Goal: Information Seeking & Learning: Understand process/instructions

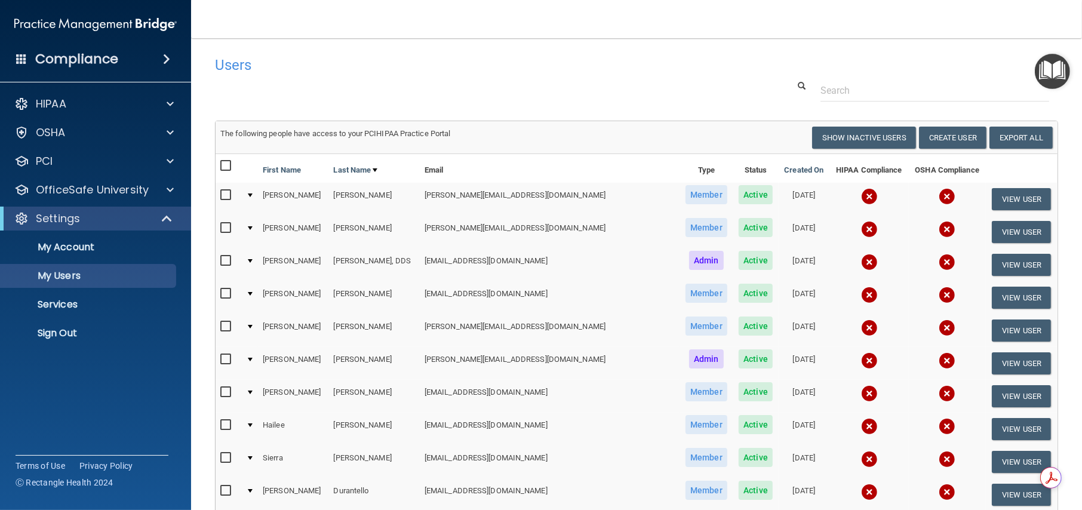
scroll to position [99, 0]
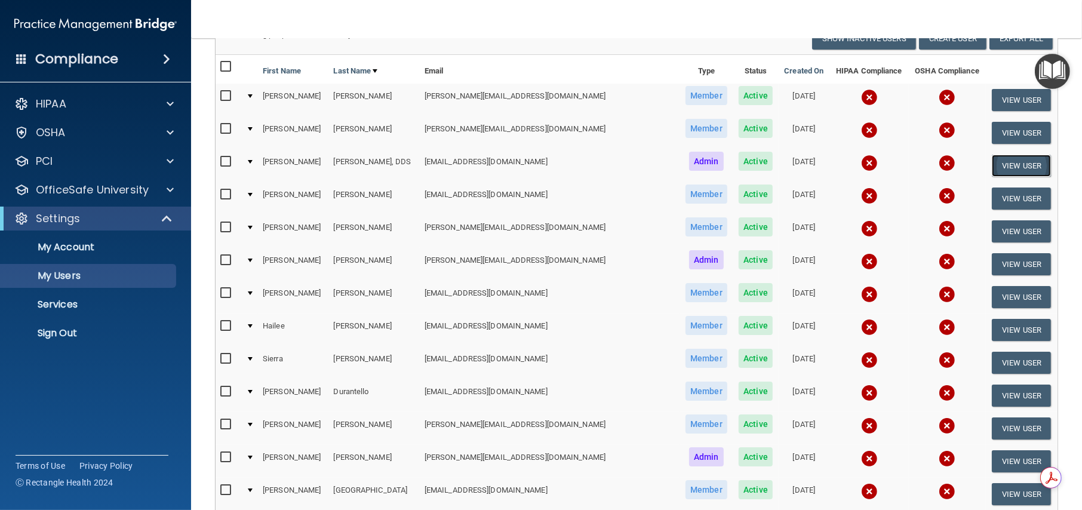
click at [777, 165] on button "View User" at bounding box center [1021, 166] width 59 height 22
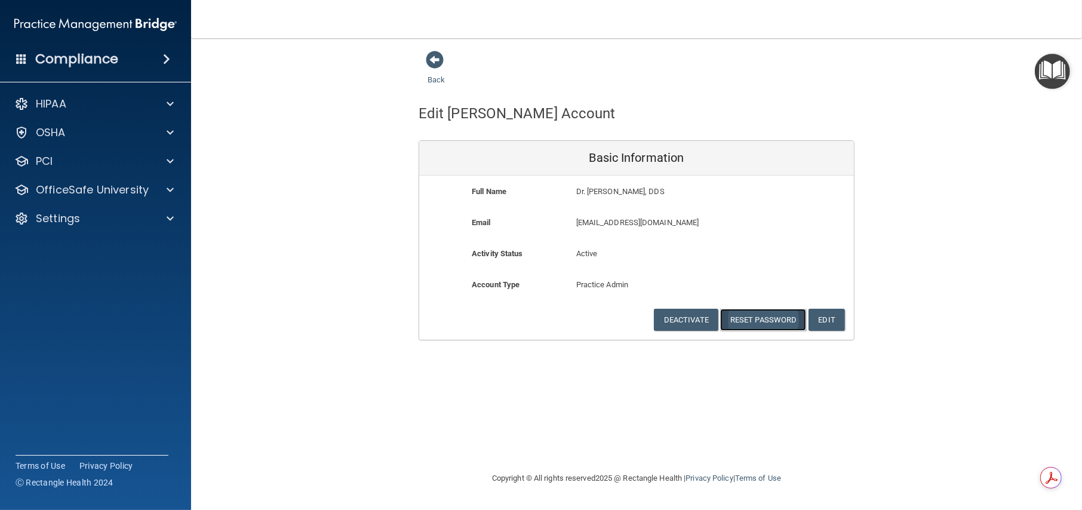
click at [762, 319] on button "Reset Password" at bounding box center [763, 320] width 86 height 22
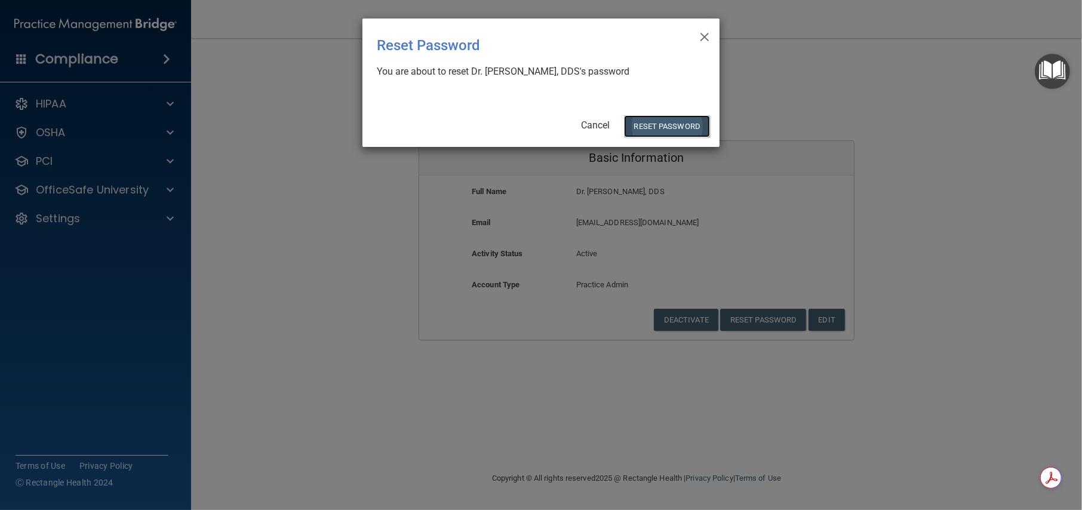
click at [685, 129] on button "Reset Password" at bounding box center [667, 126] width 86 height 22
click at [669, 127] on button "Reset Password" at bounding box center [667, 126] width 86 height 22
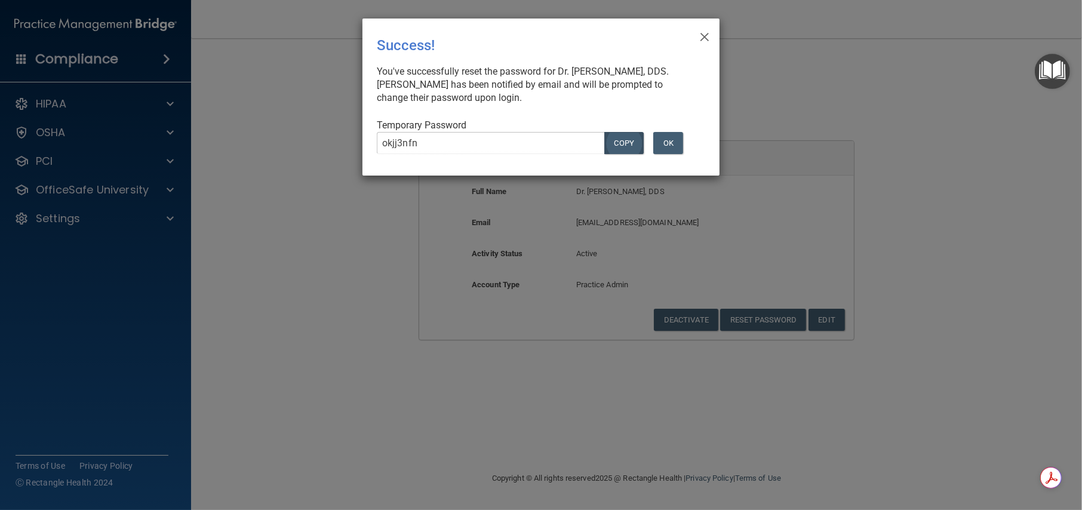
click at [628, 144] on body "Compliance HIPAA Documents and Policies Report an Incident Business Associates …" at bounding box center [541, 255] width 1082 height 510
click at [628, 144] on button "COPY" at bounding box center [623, 143] width 39 height 22
click at [674, 141] on button "OK" at bounding box center [668, 143] width 30 height 22
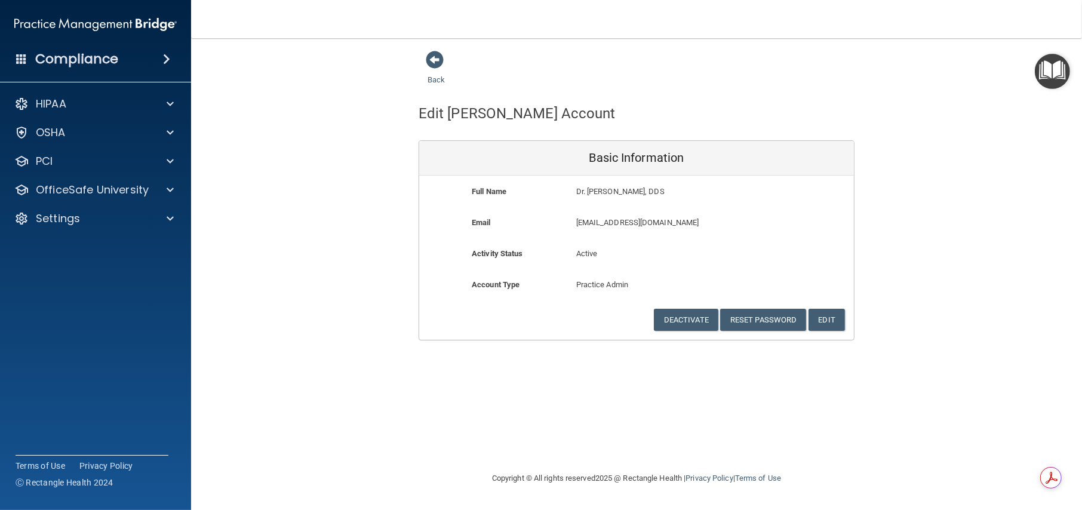
click at [777, 178] on div "Back Edit [PERSON_NAME] Account Basic Information Full Name Dr. [PERSON_NAME], …" at bounding box center [636, 195] width 843 height 290
click at [437, 55] on span at bounding box center [435, 60] width 18 height 18
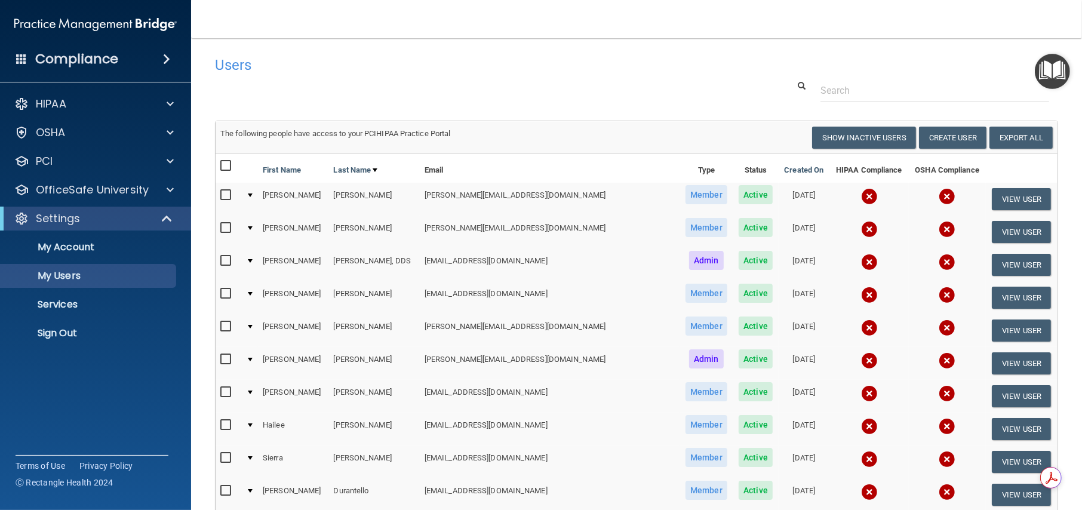
click at [223, 257] on input "checkbox" at bounding box center [227, 261] width 14 height 10
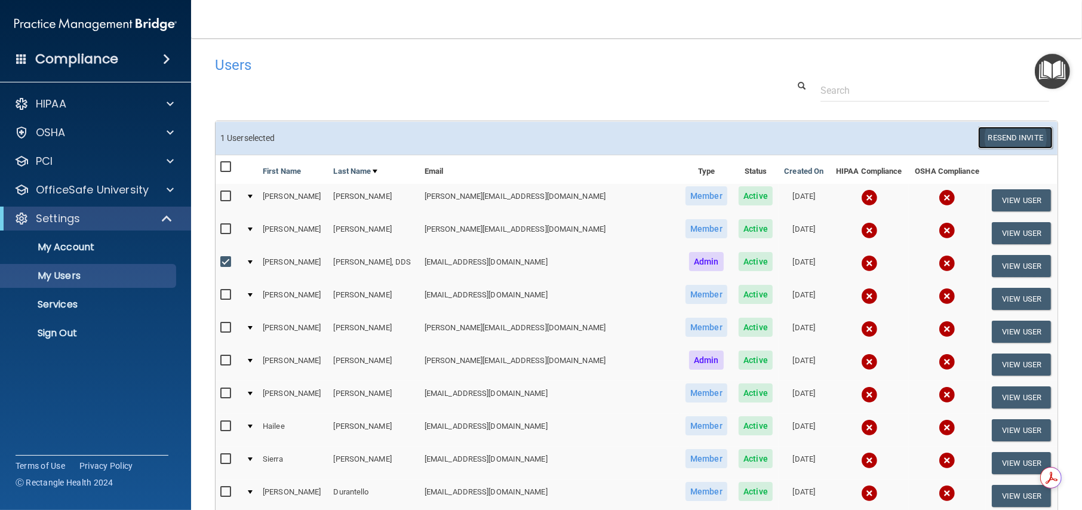
click at [777, 134] on button "Resend Invite" at bounding box center [1015, 138] width 75 height 22
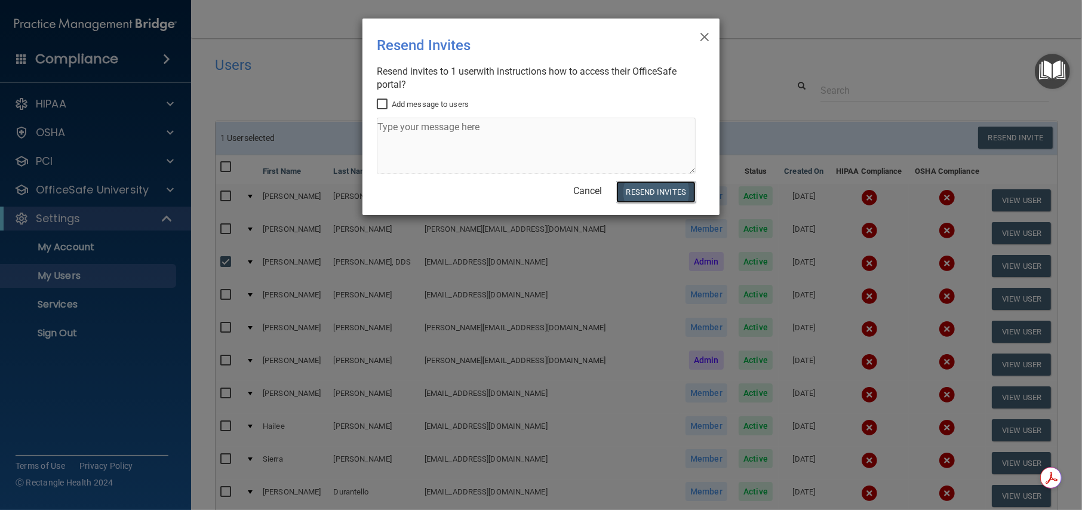
click at [654, 193] on button "Resend Invites" at bounding box center [655, 192] width 79 height 22
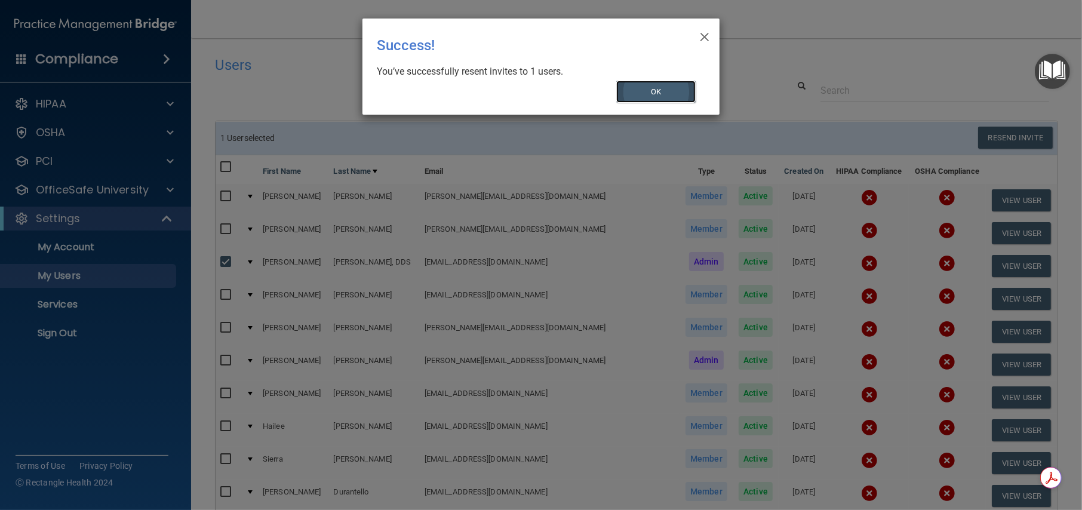
click at [670, 93] on button "OK" at bounding box center [656, 92] width 80 height 22
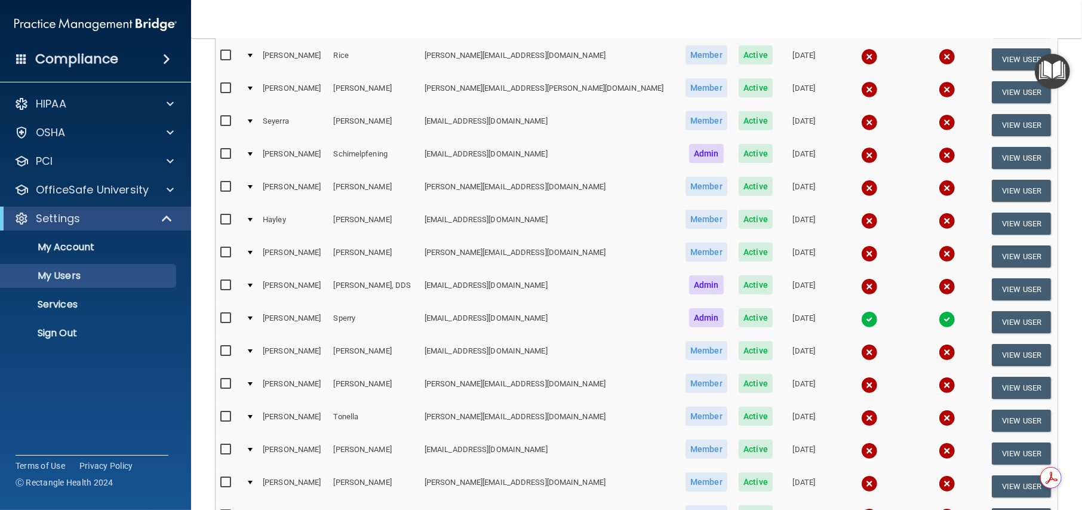
scroll to position [1098, 0]
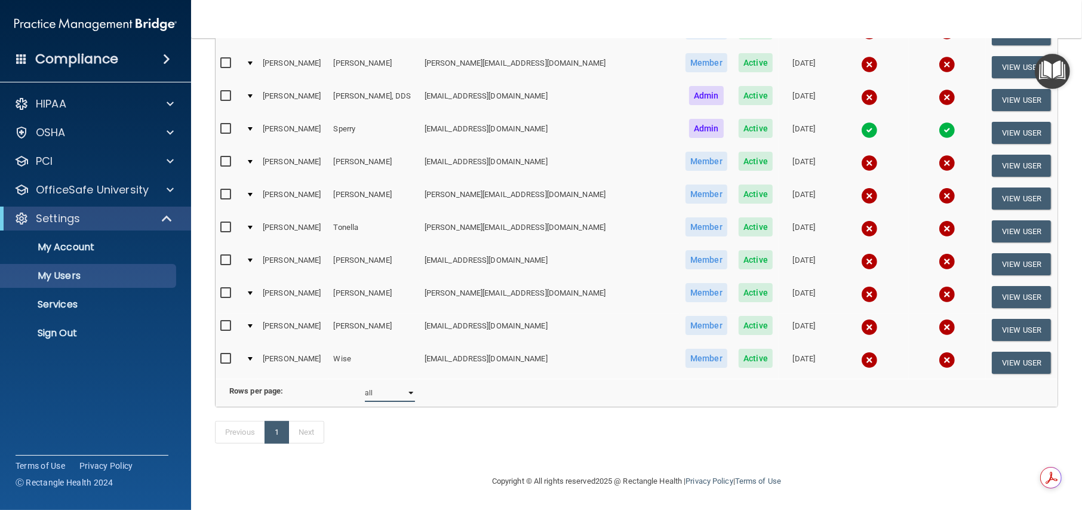
click at [408, 384] on select "10 20 30 40 all" at bounding box center [390, 393] width 50 height 18
click at [365, 384] on select "10 20 30 40 all" at bounding box center [390, 393] width 50 height 18
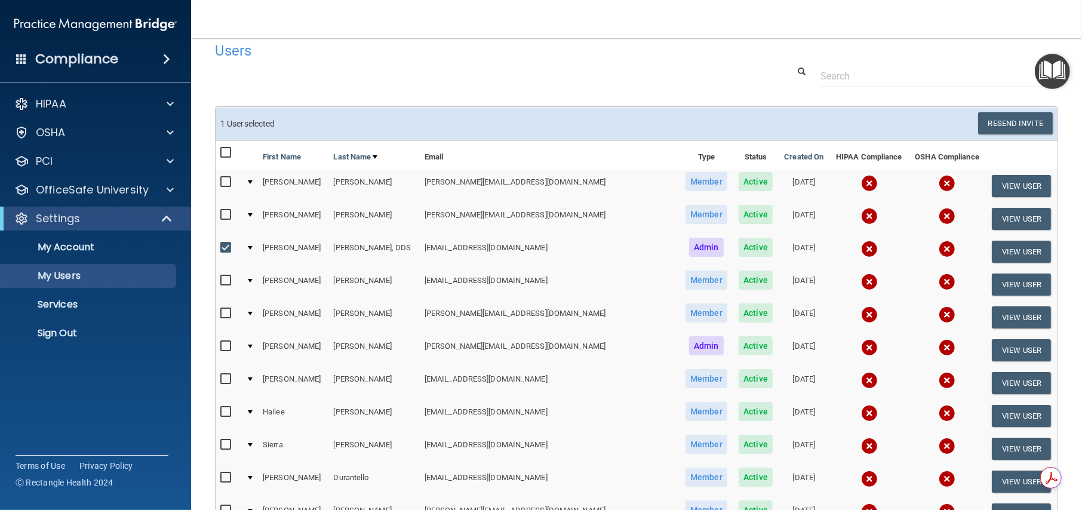
scroll to position [4, 0]
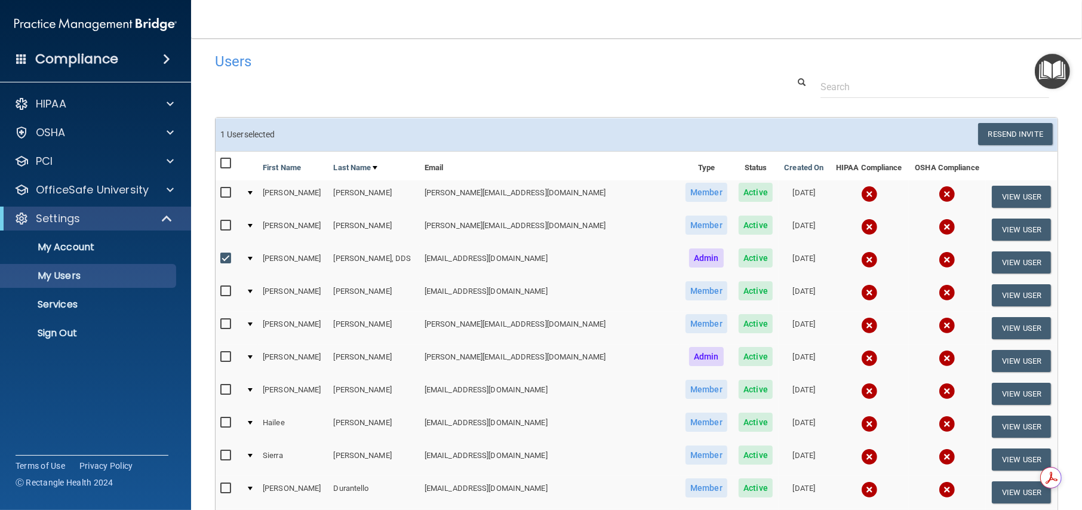
click at [221, 257] on input "checkbox" at bounding box center [227, 259] width 14 height 10
checkbox input "false"
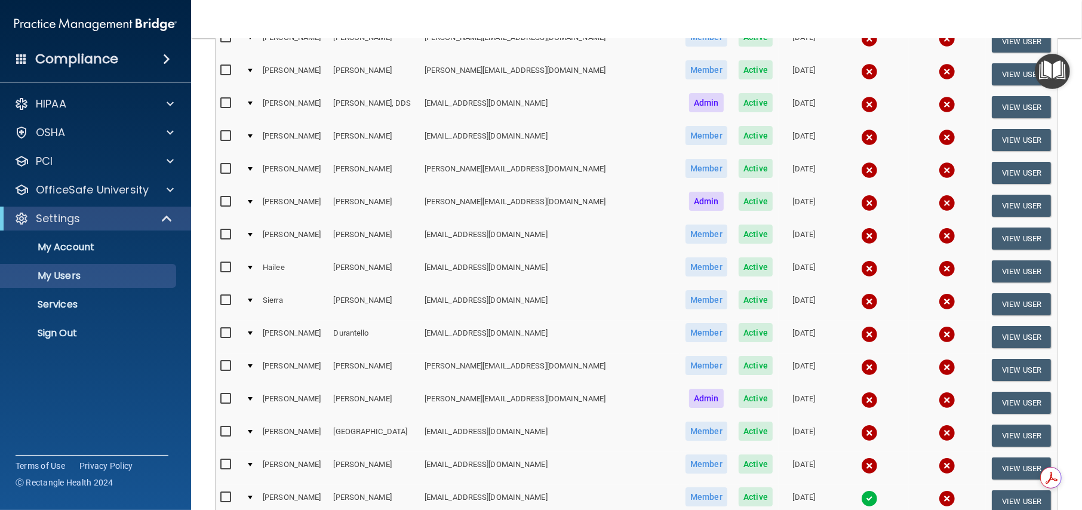
scroll to position [199, 0]
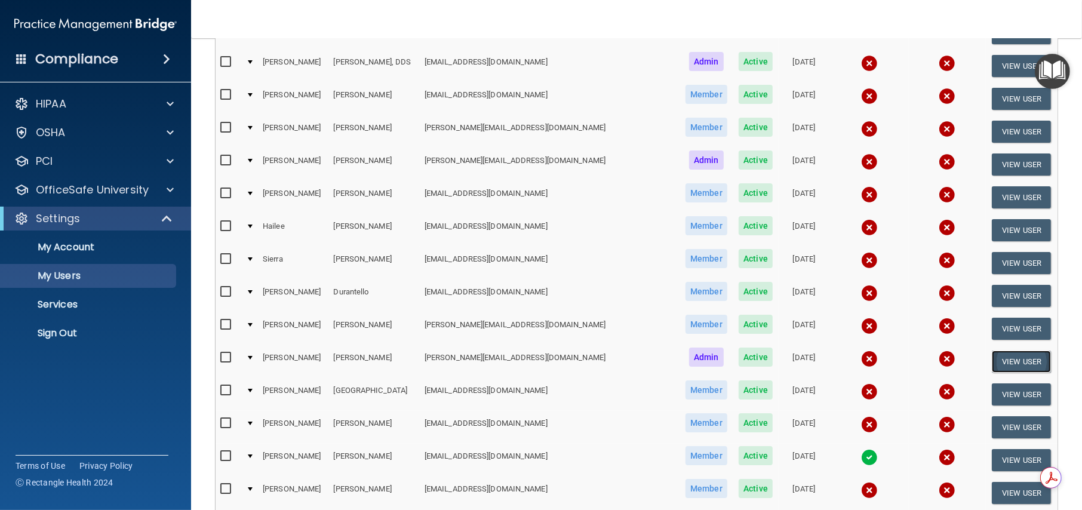
click at [777, 356] on button "View User" at bounding box center [1021, 361] width 59 height 22
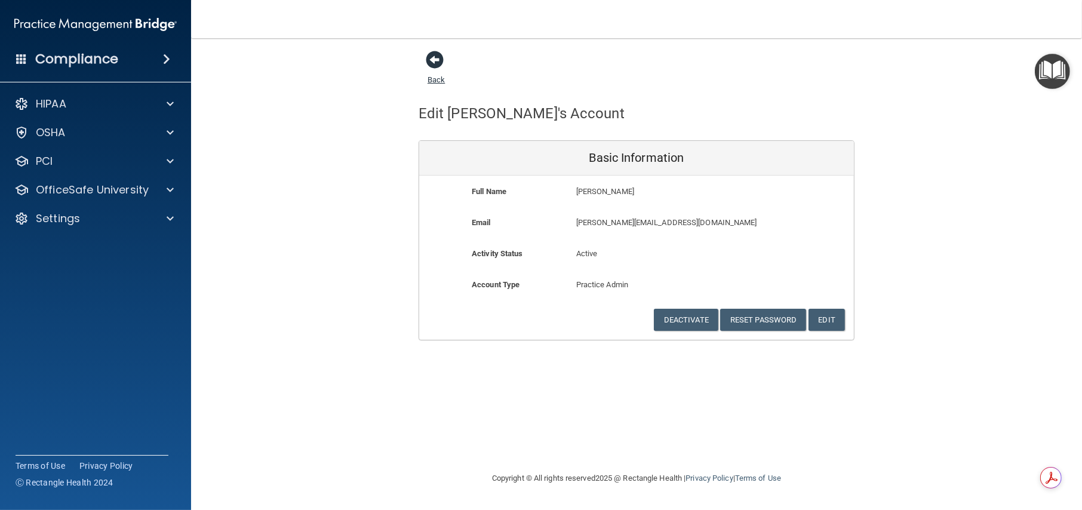
click at [434, 79] on link "Back" at bounding box center [435, 72] width 17 height 23
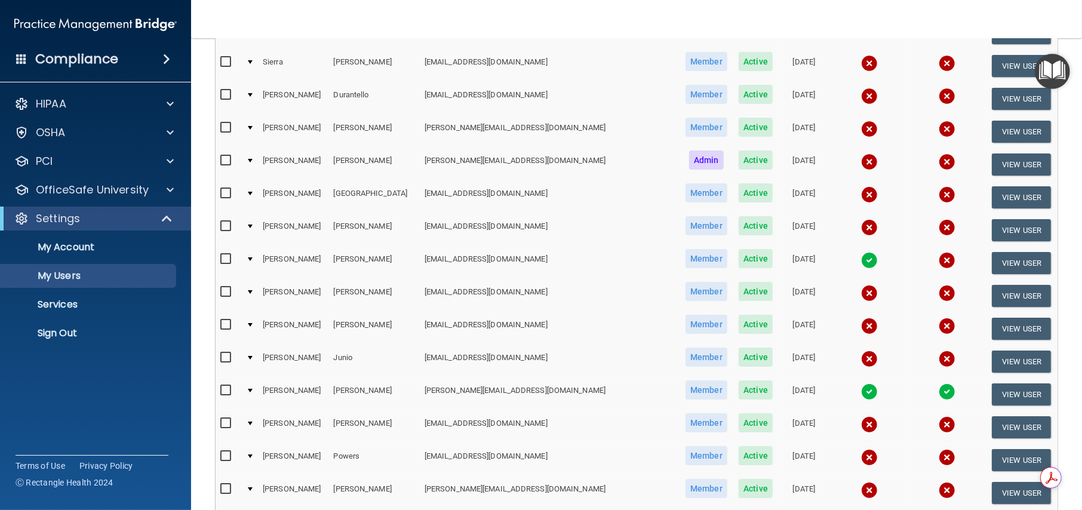
scroll to position [398, 0]
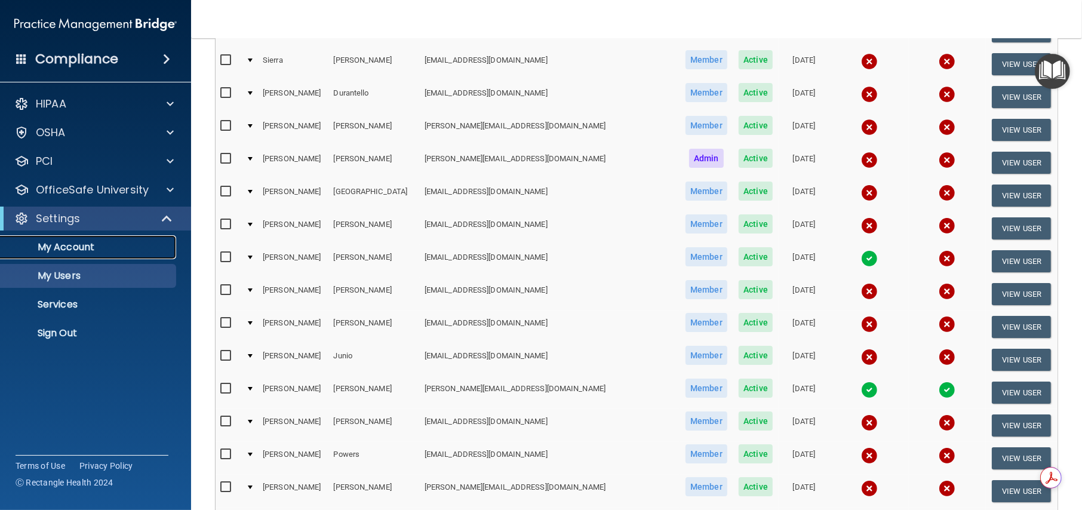
click at [70, 245] on p "My Account" at bounding box center [89, 247] width 163 height 12
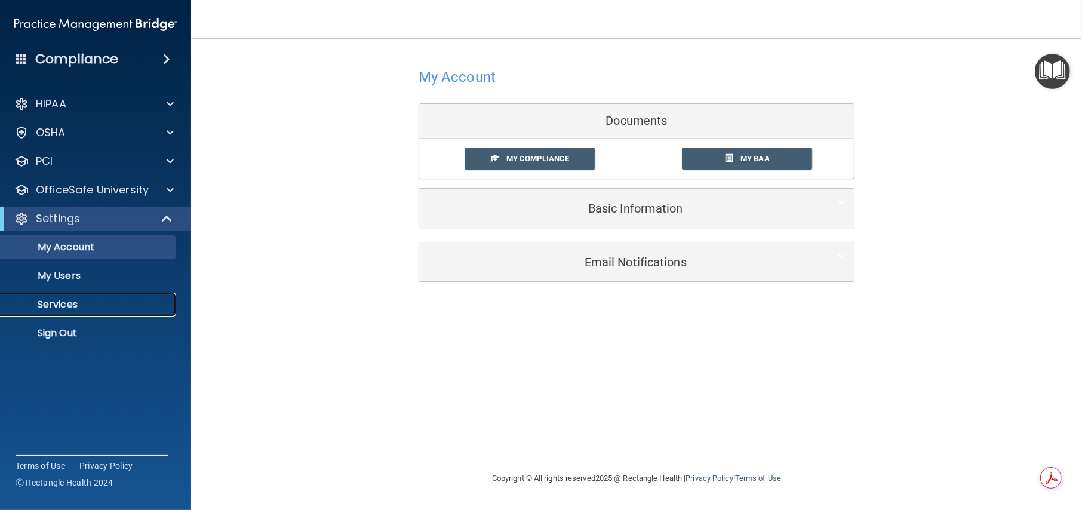
click at [61, 301] on p "Services" at bounding box center [89, 304] width 163 height 12
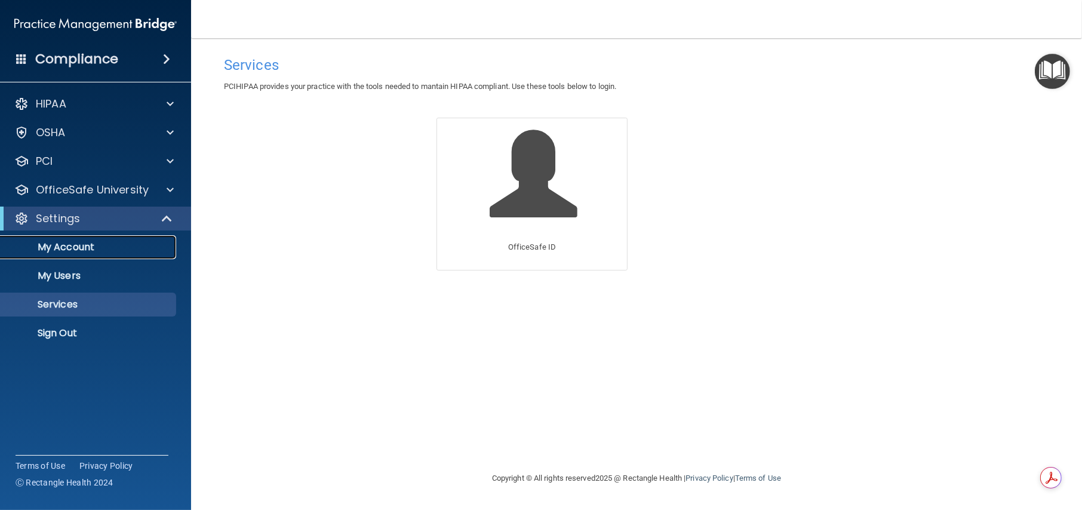
click at [79, 246] on p "My Account" at bounding box center [89, 247] width 163 height 12
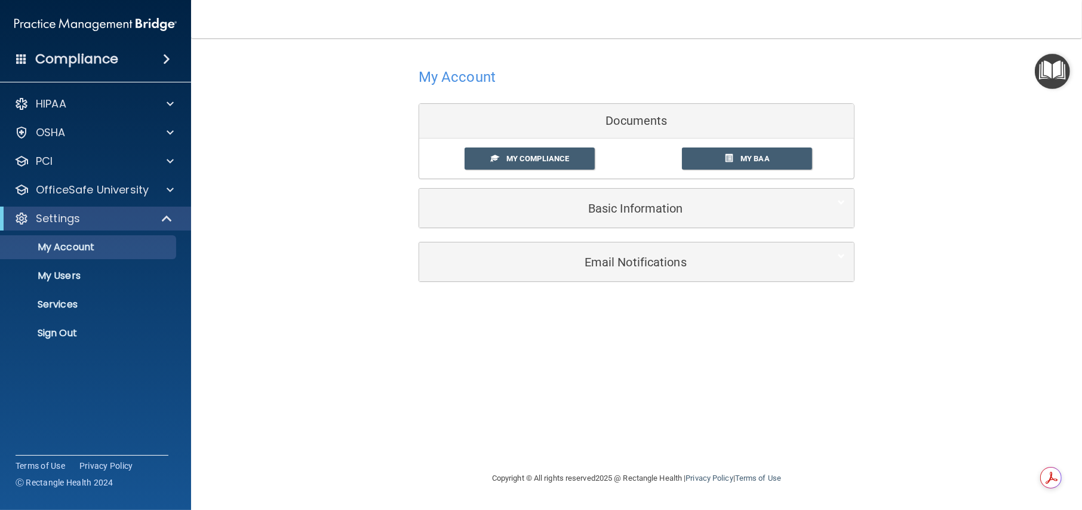
click at [777, 71] on img "Open Resource Center" at bounding box center [1052, 71] width 35 height 35
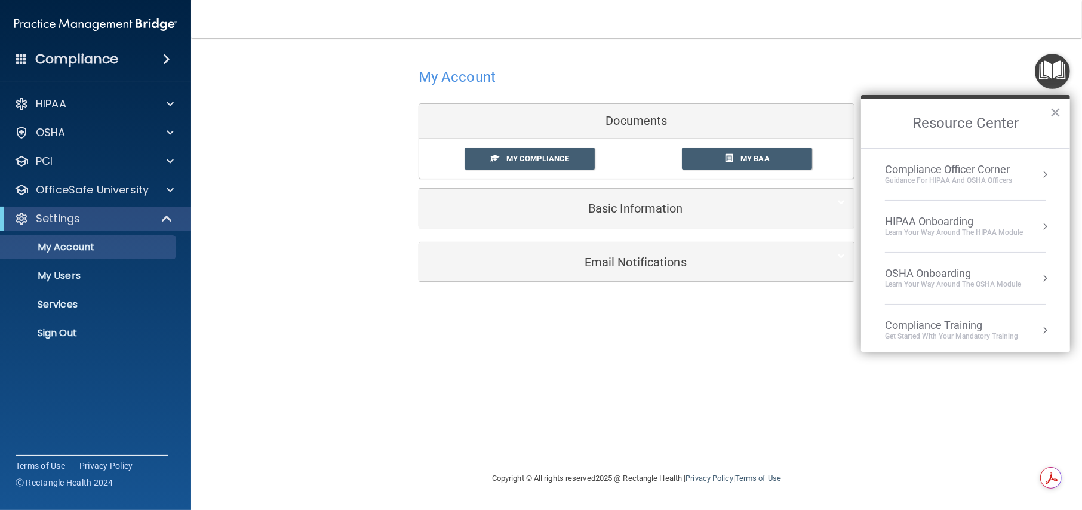
click at [777, 285] on div "Learn your way around the OSHA module" at bounding box center [953, 284] width 136 height 10
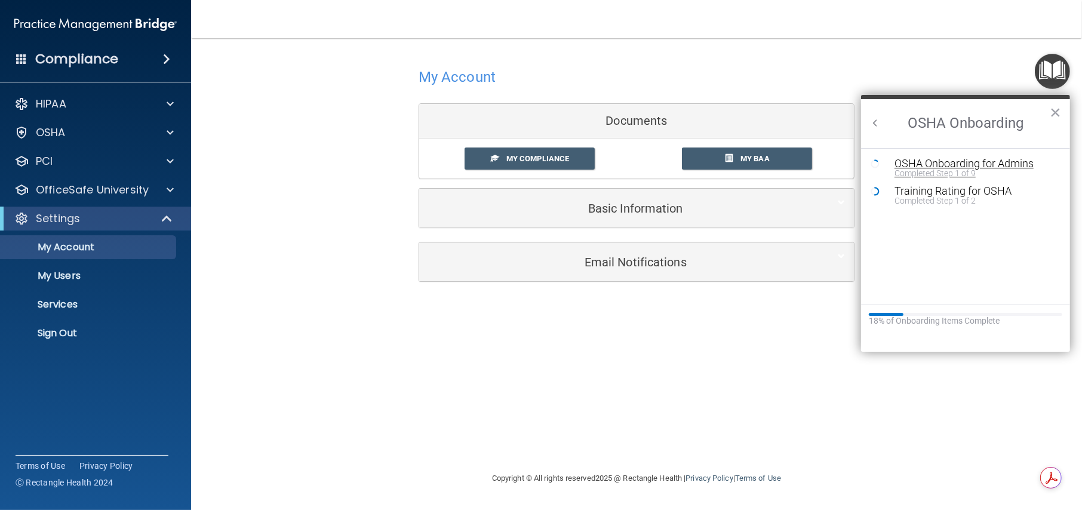
click at [777, 161] on div "OSHA Onboarding for Admins" at bounding box center [974, 163] width 160 height 11
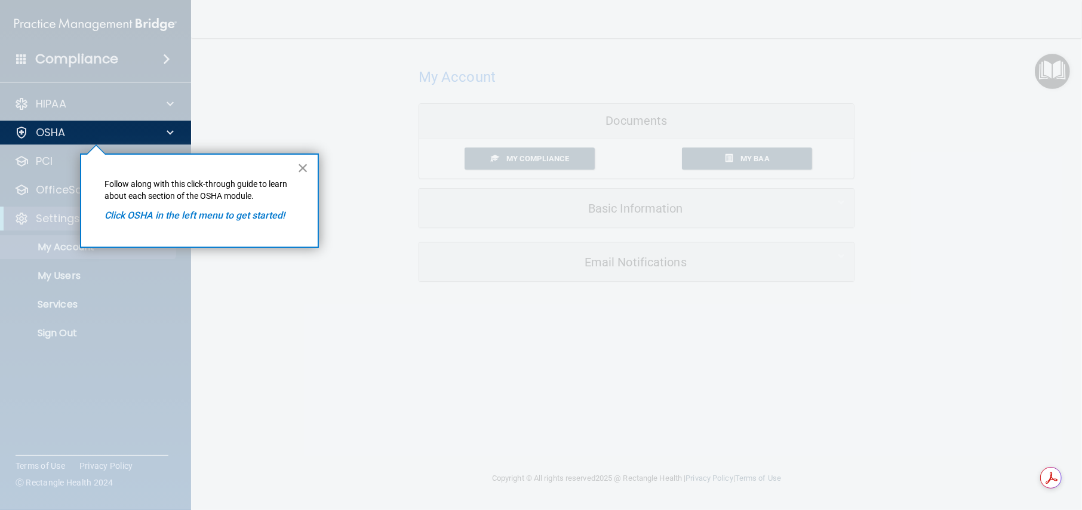
click at [299, 170] on button "×" at bounding box center [302, 167] width 11 height 19
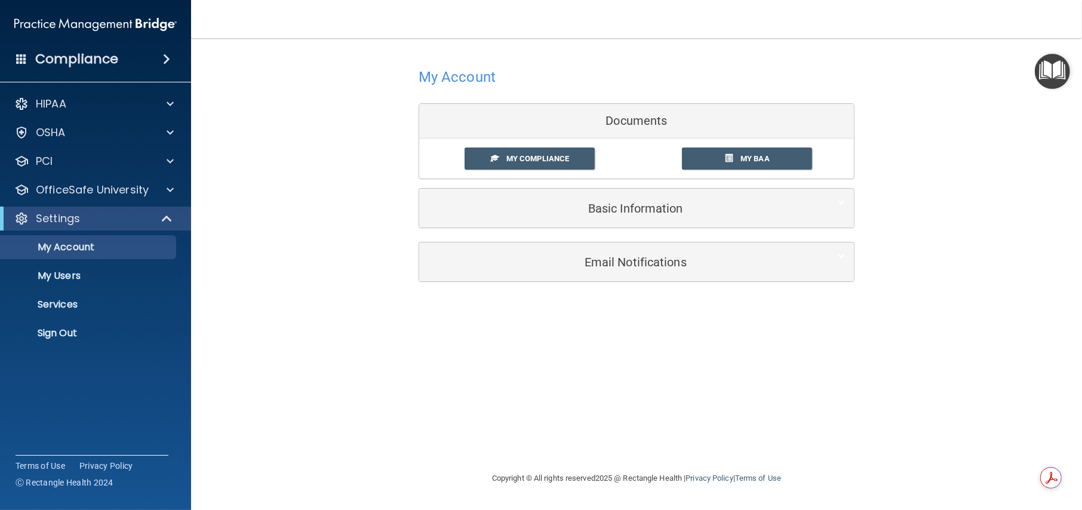
click at [777, 69] on img "Open Resource Center" at bounding box center [1052, 71] width 35 height 35
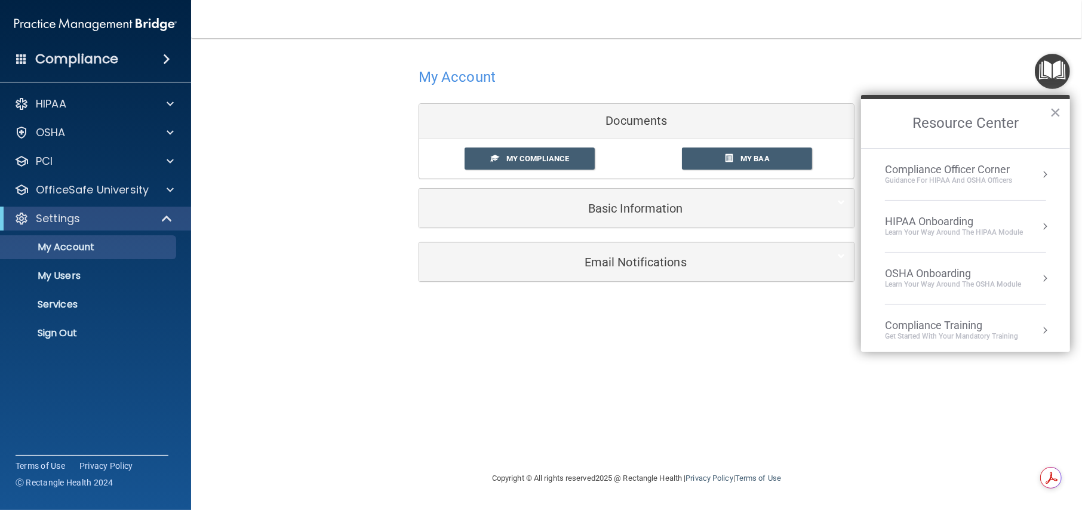
click at [777, 326] on div "Compliance Training" at bounding box center [951, 325] width 133 height 13
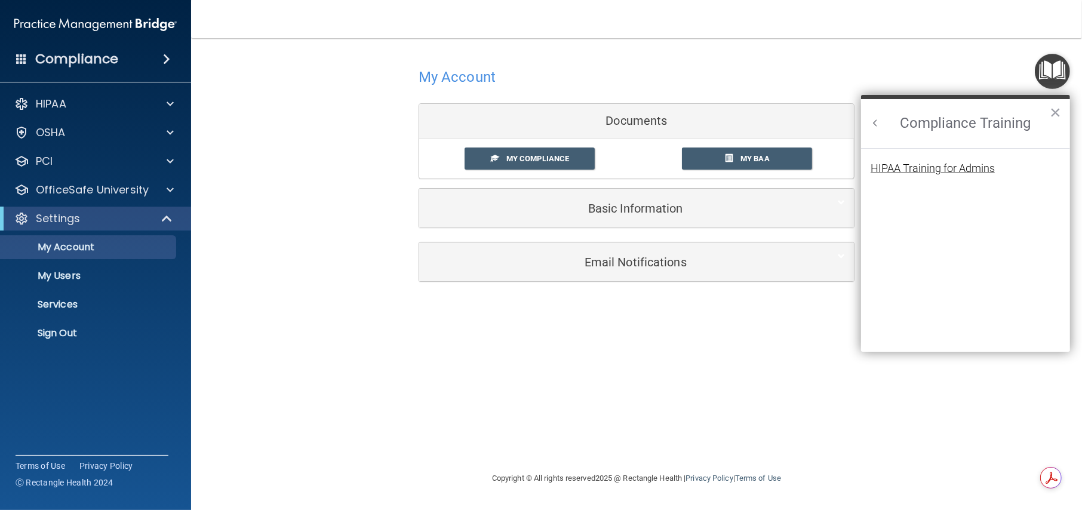
click at [777, 165] on div "HIPAA Training for Admins" at bounding box center [932, 168] width 124 height 11
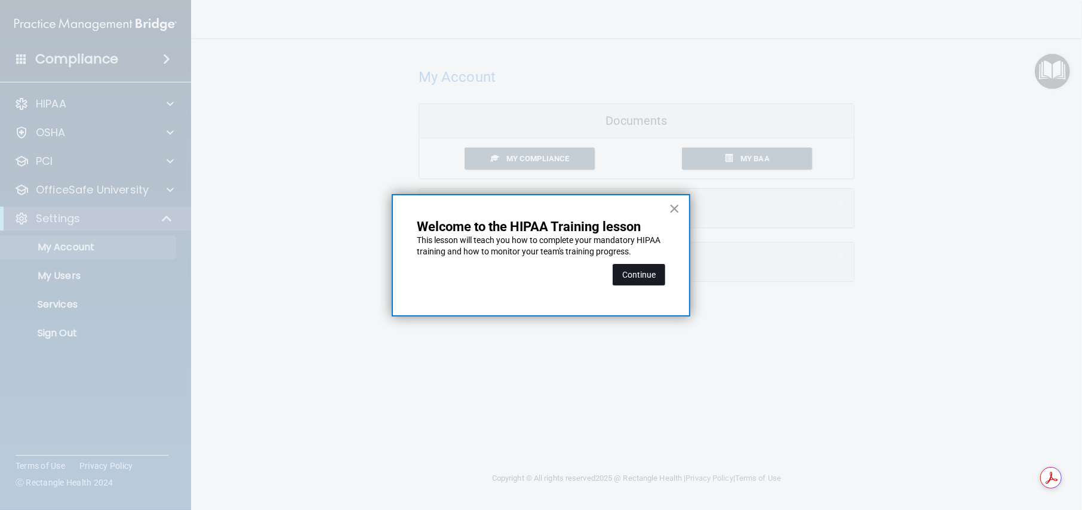
click at [636, 273] on button "Continue" at bounding box center [638, 274] width 53 height 21
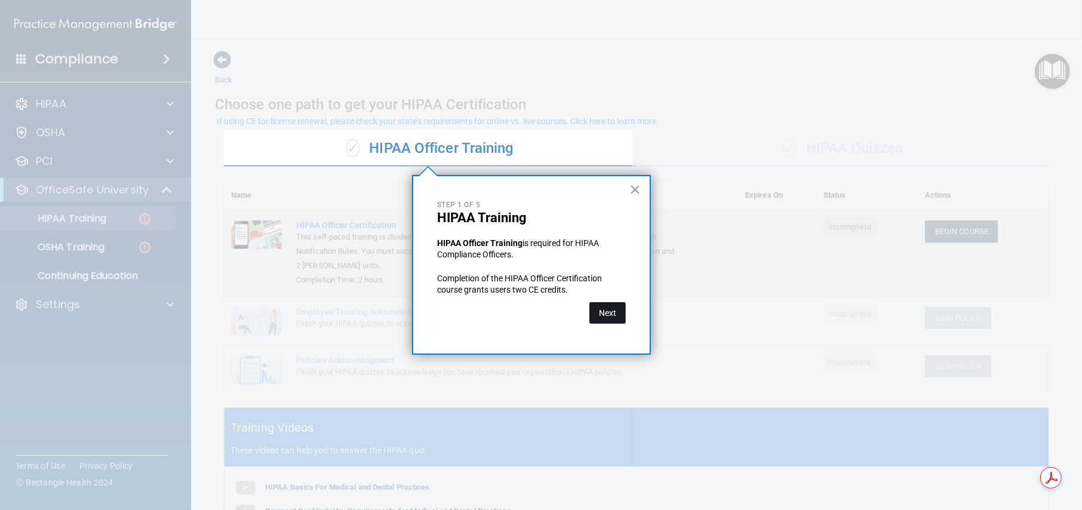
click at [606, 310] on button "Next" at bounding box center [607, 312] width 36 height 21
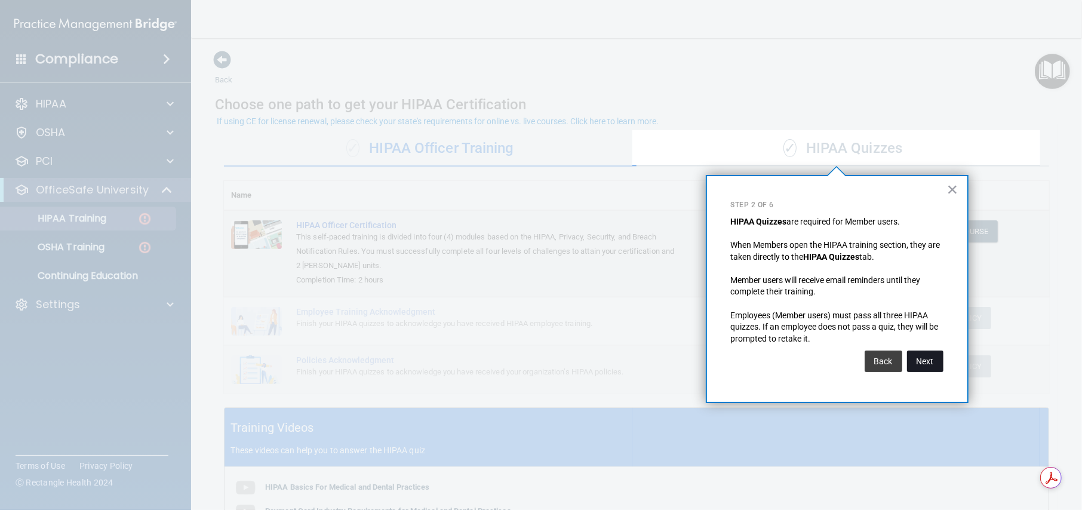
click at [777, 364] on button "Next" at bounding box center [925, 360] width 36 height 21
